Goal: Transaction & Acquisition: Book appointment/travel/reservation

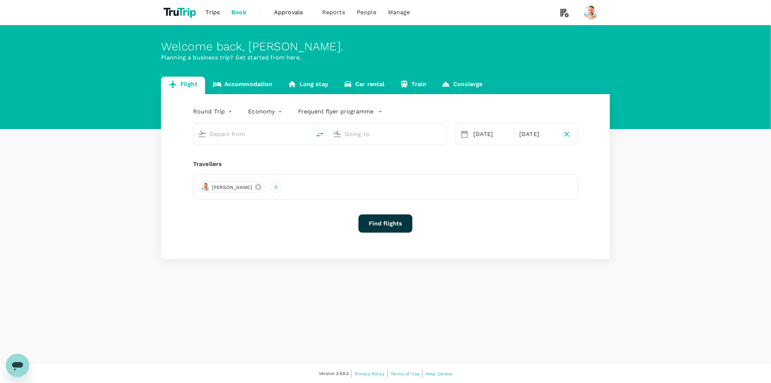
click at [223, 114] on body "Trips Book Approvals 0 Reports People Manage Welcome back , [PERSON_NAME] . Pla…" at bounding box center [385, 191] width 771 height 383
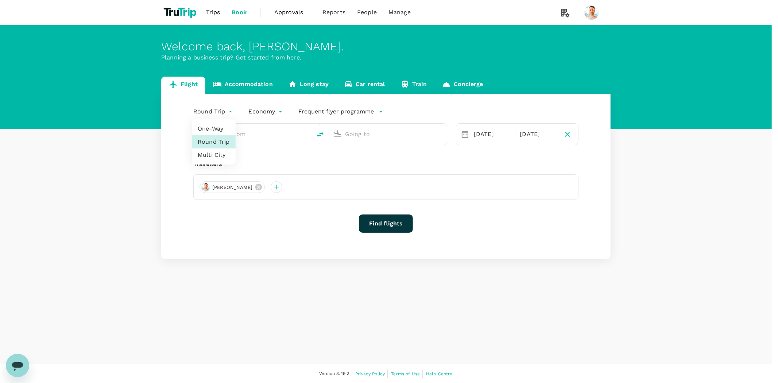
type input "[PERSON_NAME][GEOGRAPHIC_DATA][PERSON_NAME] (SYD)"
type input "[GEOGRAPHIC_DATA] (BNE)"
click at [214, 154] on li "Multi City" at bounding box center [214, 154] width 44 height 13
type input "multicity"
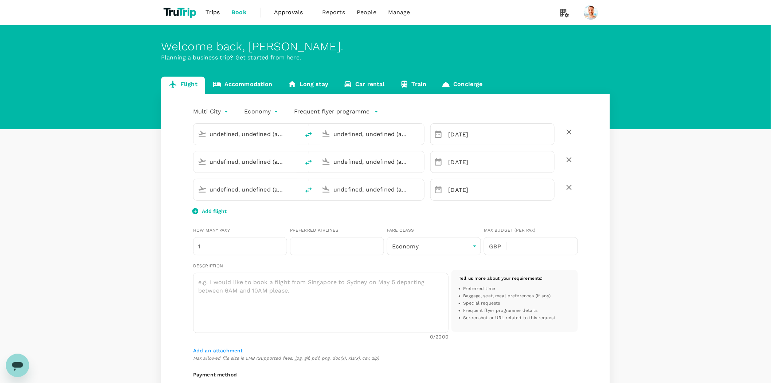
type input "[PERSON_NAME][GEOGRAPHIC_DATA][PERSON_NAME] (SYD)"
type input "[GEOGRAPHIC_DATA] (BNE)"
type input "DD MMMM"
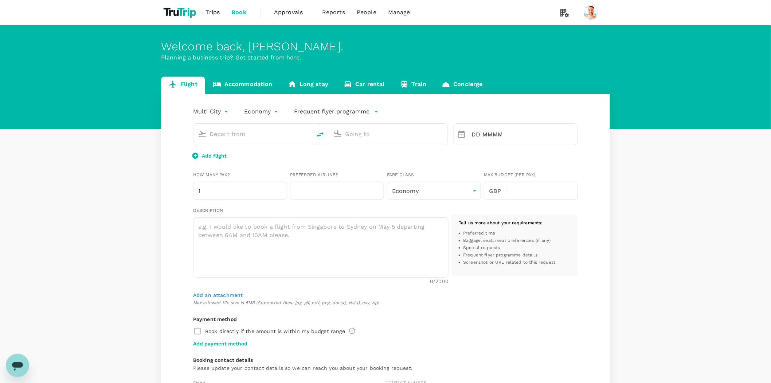
type input "roundtrip"
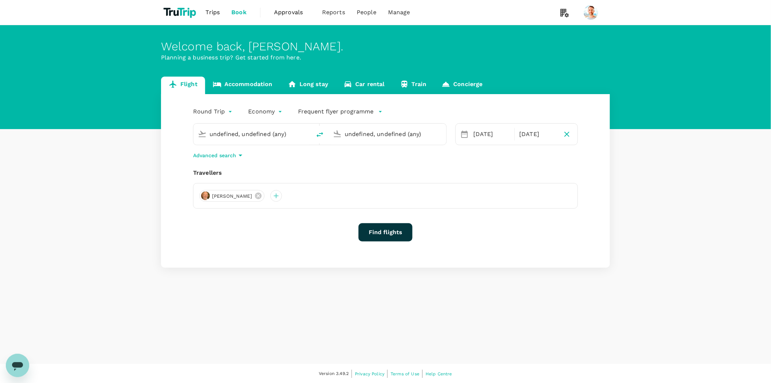
type input "[PERSON_NAME][GEOGRAPHIC_DATA][PERSON_NAME] (SYD)"
type input "[GEOGRAPHIC_DATA] (BNE)"
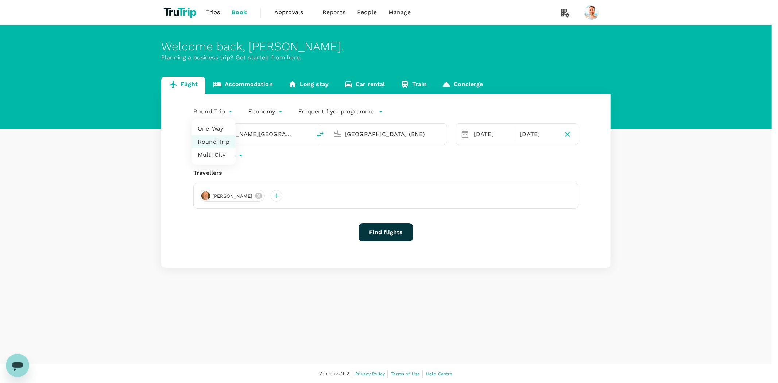
click at [225, 106] on body "Trips Book Approvals 0 Reports People Manage Welcome back , [PERSON_NAME] . Pla…" at bounding box center [389, 191] width 778 height 383
click at [215, 156] on li "Multi City" at bounding box center [214, 154] width 44 height 13
type input "multicity"
